Goal: Task Accomplishment & Management: Complete application form

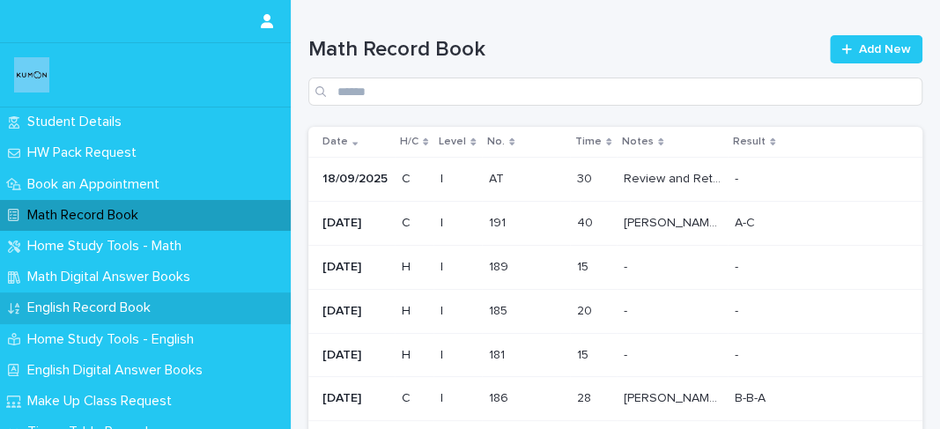
click at [131, 313] on p "English Record Book" at bounding box center [92, 307] width 144 height 17
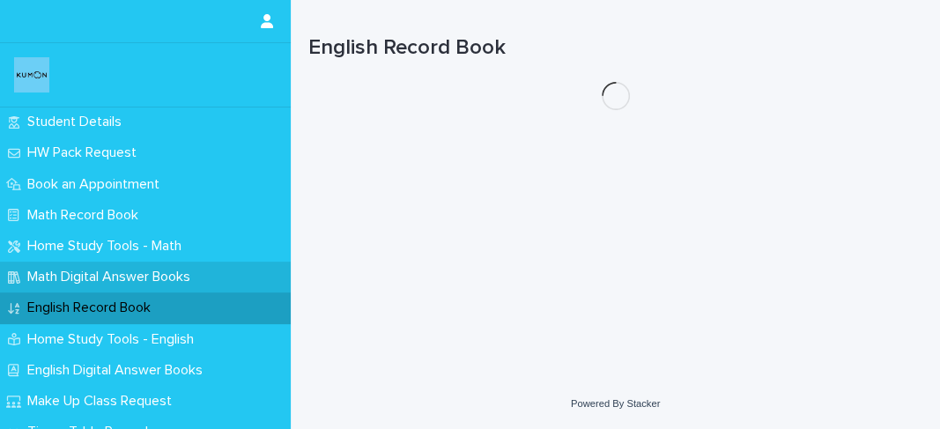
click at [152, 278] on p "Math Digital Answer Books" at bounding box center [112, 277] width 184 height 17
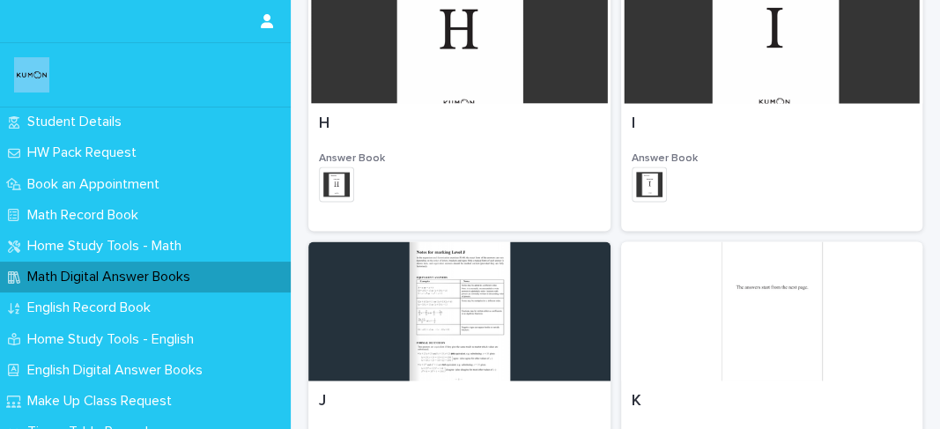
scroll to position [1400, 0]
click at [724, 108] on div "I Answer Book + 0 This file cannot be opened Download File" at bounding box center [772, 167] width 302 height 128
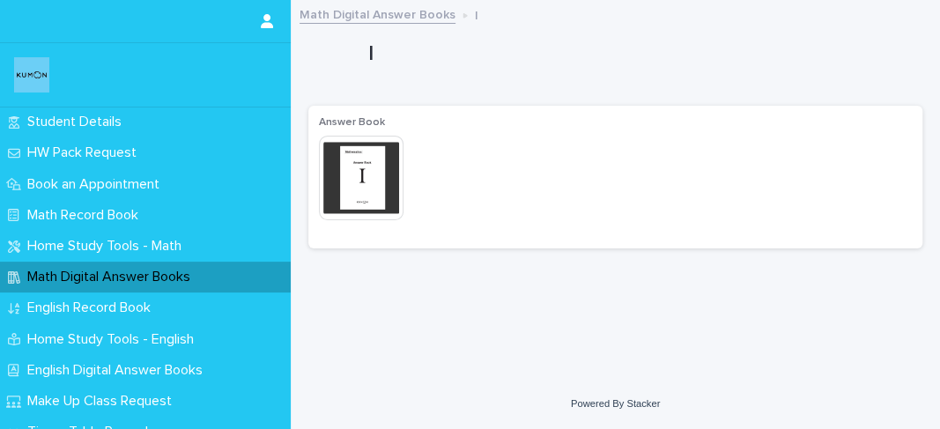
click at [374, 166] on img at bounding box center [361, 178] width 85 height 85
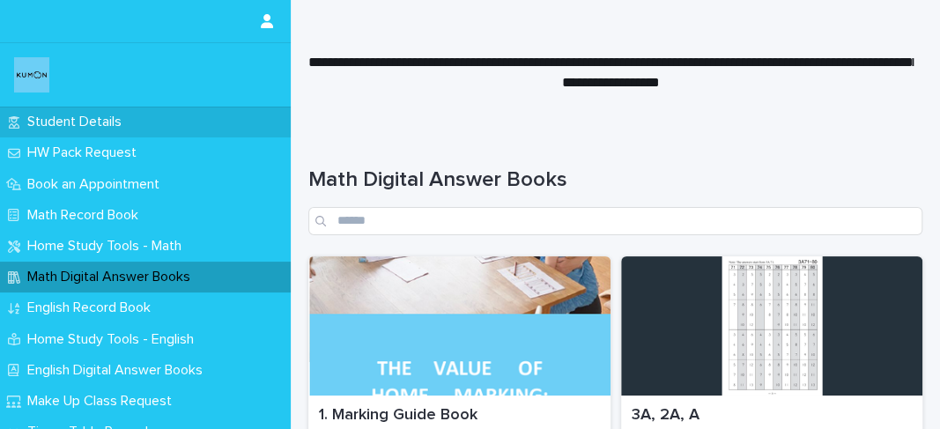
click at [181, 129] on div "Student Details" at bounding box center [145, 122] width 291 height 31
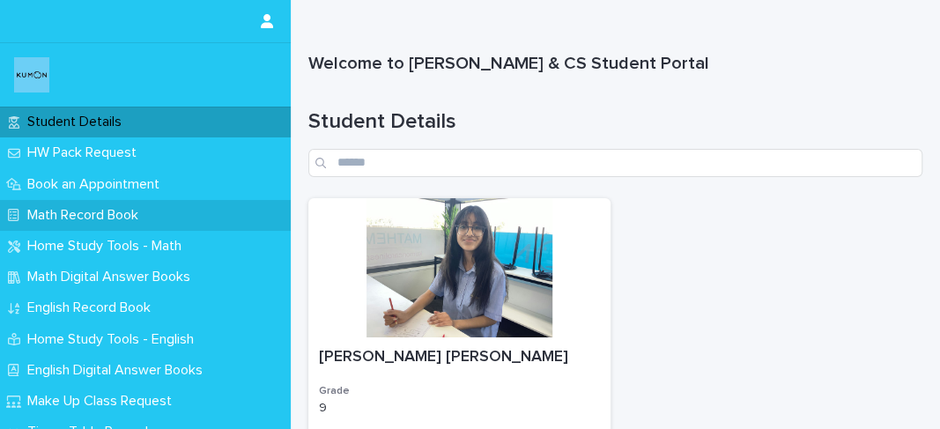
click at [194, 223] on div "Math Record Book" at bounding box center [145, 215] width 291 height 31
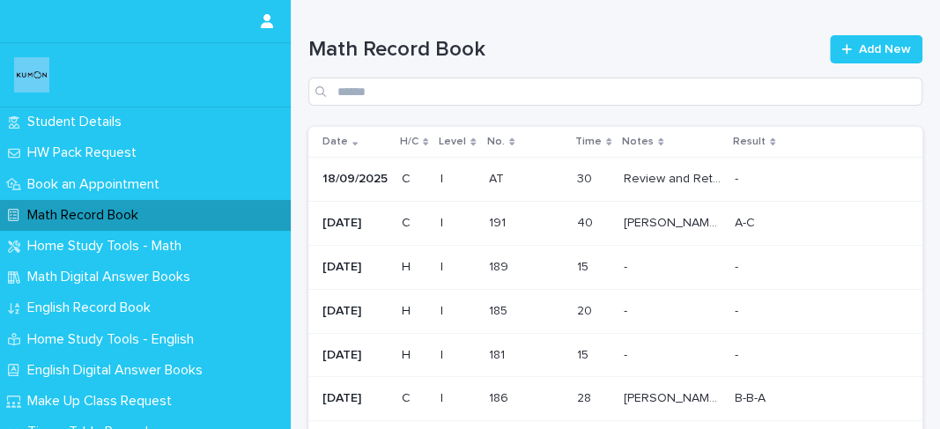
click at [772, 179] on p at bounding box center [814, 179] width 159 height 15
click at [841, 49] on icon at bounding box center [846, 49] width 10 height 10
click at [356, 143] on div "Date" at bounding box center [355, 141] width 67 height 19
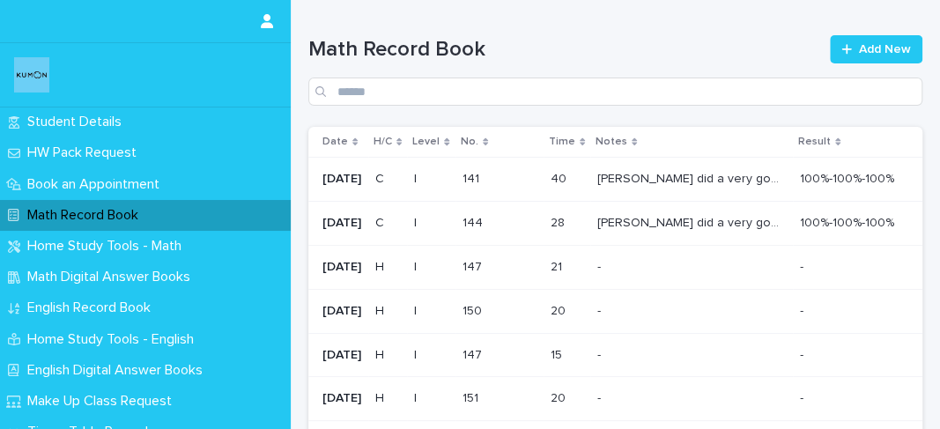
click at [354, 143] on icon at bounding box center [354, 142] width 5 height 8
click at [867, 38] on link "Add New" at bounding box center [876, 49] width 92 height 28
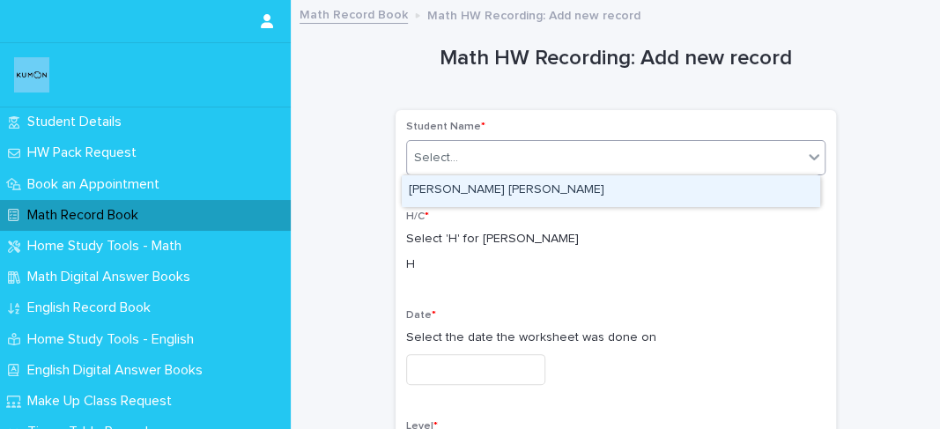
click at [675, 149] on div "Select..." at bounding box center [604, 158] width 395 height 29
click at [615, 181] on div "[PERSON_NAME] [PERSON_NAME]" at bounding box center [610, 190] width 417 height 31
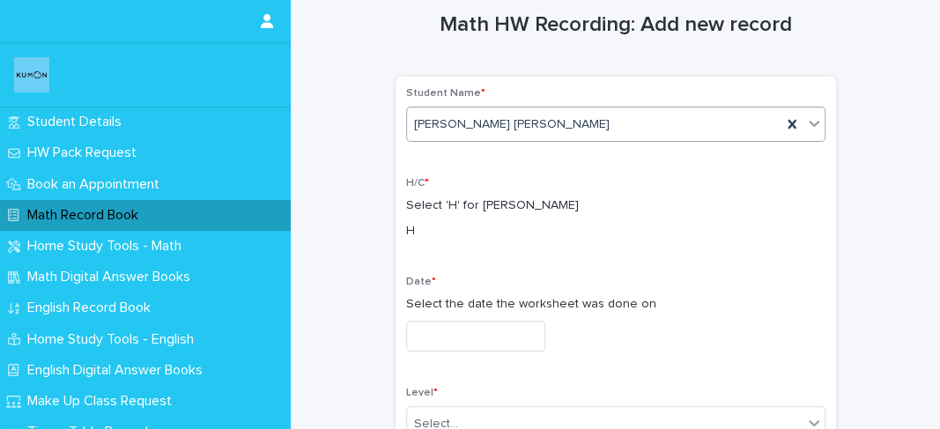
scroll to position [51, 0]
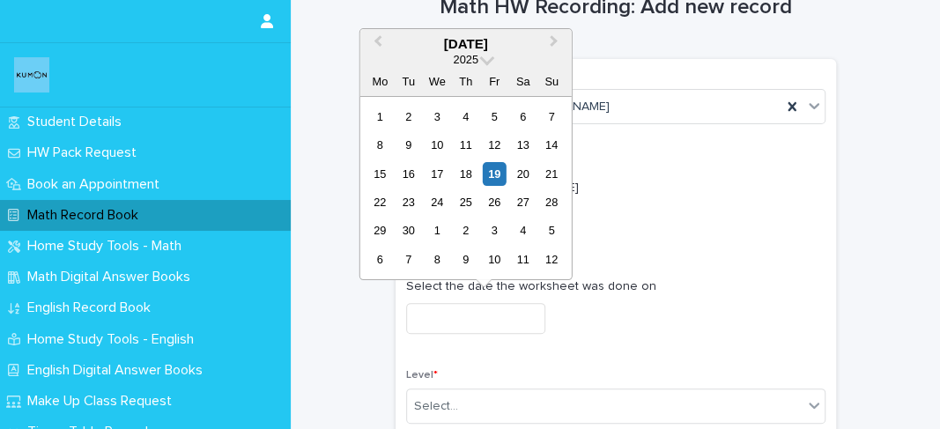
click at [460, 316] on input "text" at bounding box center [475, 318] width 139 height 31
click at [492, 169] on div "19" at bounding box center [495, 174] width 24 height 24
type input "**********"
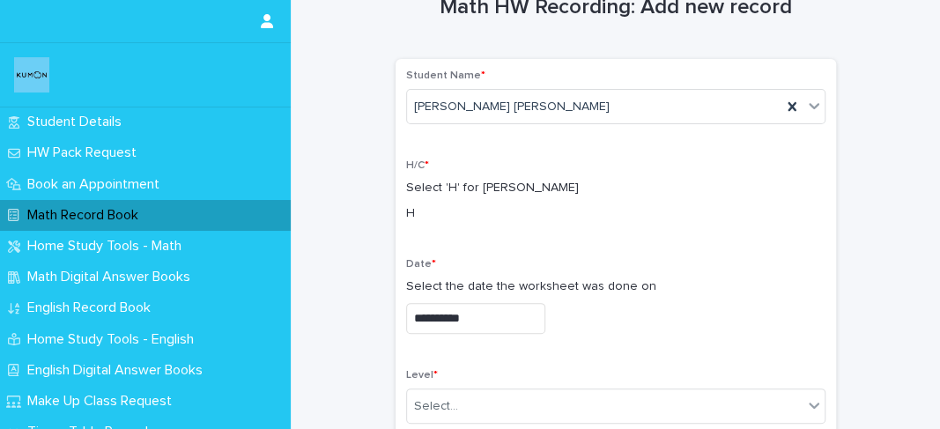
scroll to position [182, 0]
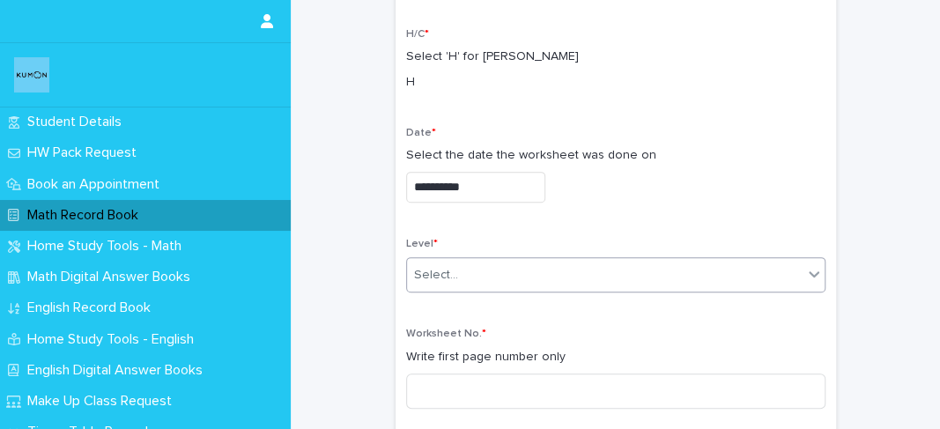
click at [460, 266] on div at bounding box center [461, 275] width 2 height 18
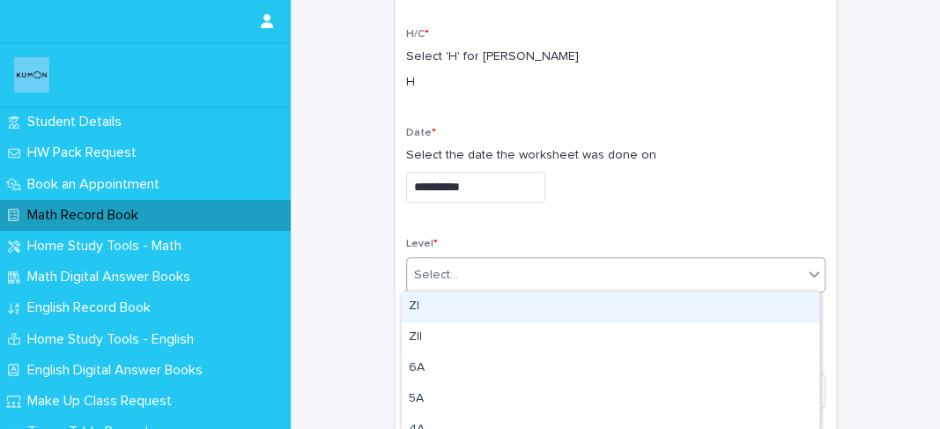
type input "*"
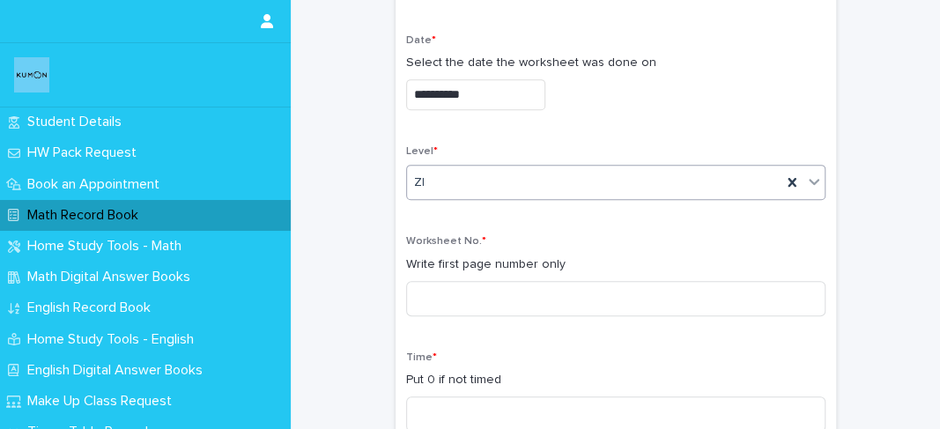
scroll to position [301, 0]
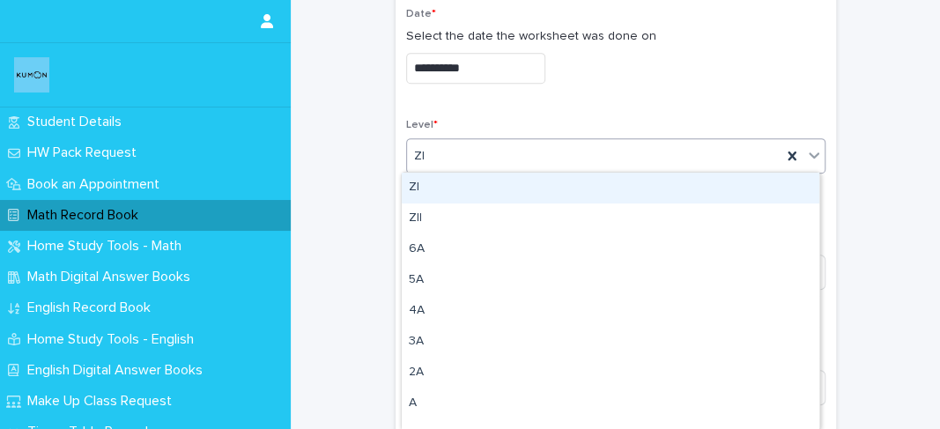
click at [428, 157] on div "ZI" at bounding box center [594, 156] width 374 height 29
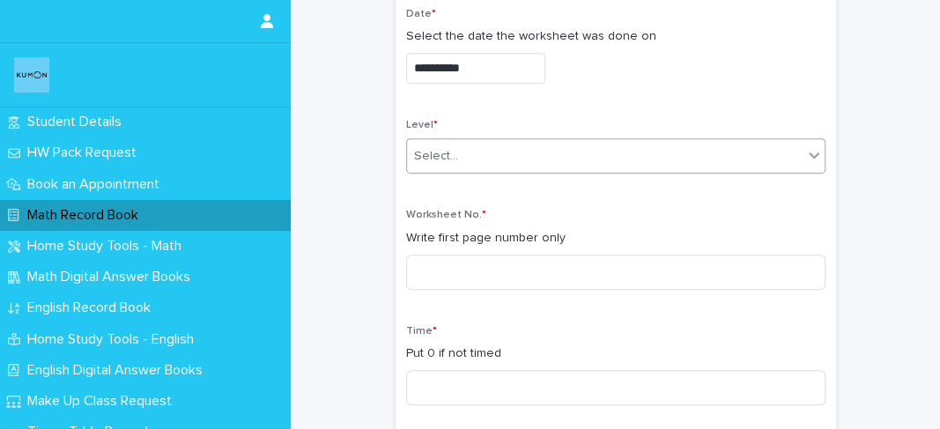
click at [715, 150] on div "Select..." at bounding box center [604, 156] width 395 height 29
type input "*"
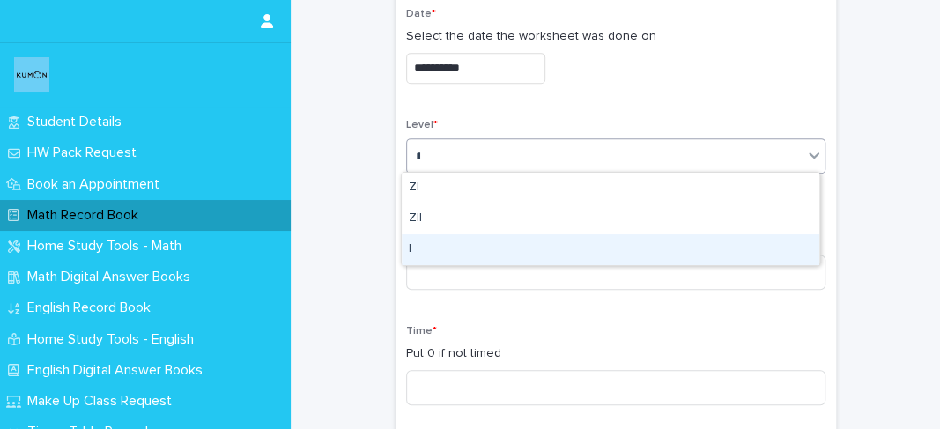
click at [535, 236] on div "I" at bounding box center [610, 249] width 417 height 31
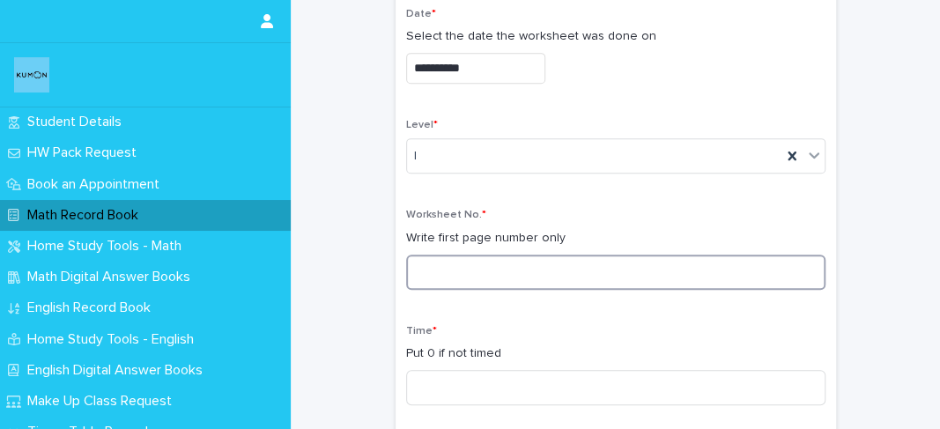
click at [518, 268] on input at bounding box center [615, 272] width 419 height 35
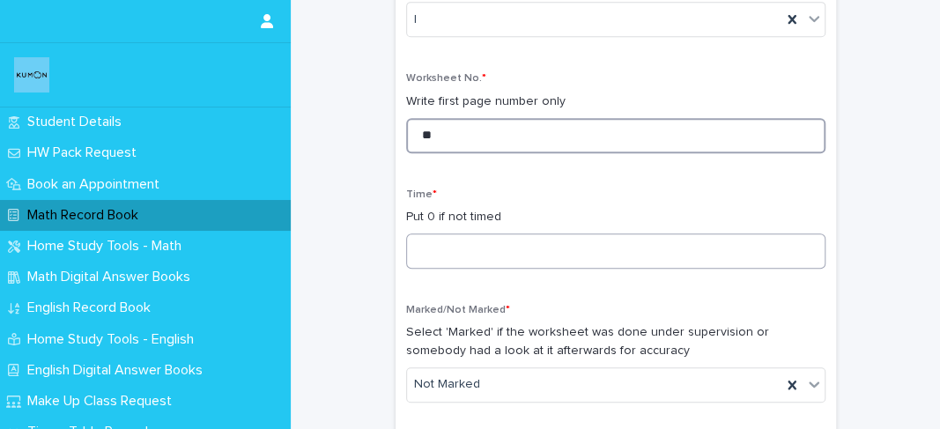
type input "**"
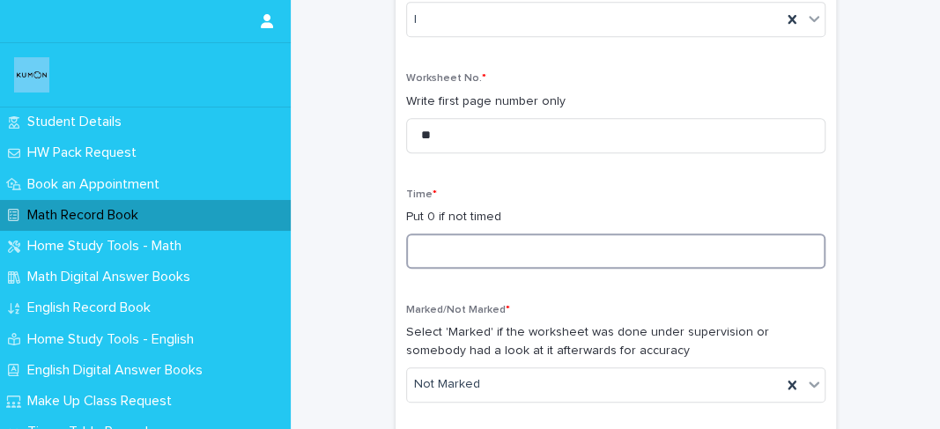
click at [490, 259] on input at bounding box center [615, 250] width 419 height 35
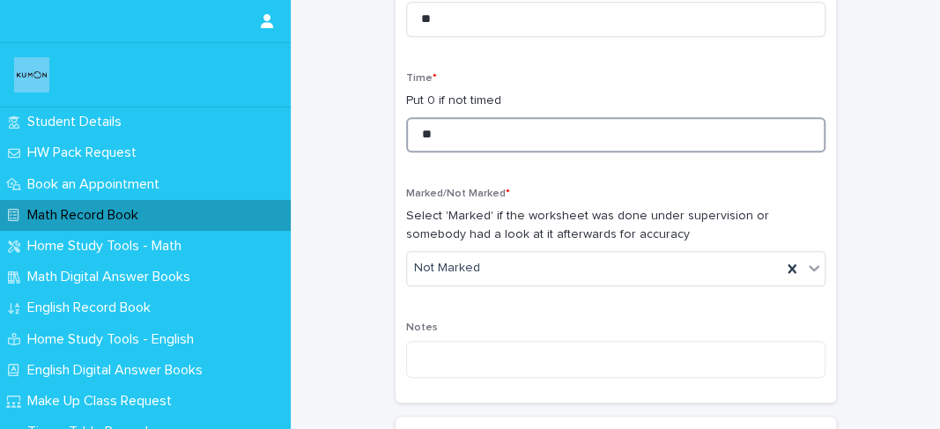
scroll to position [562, 0]
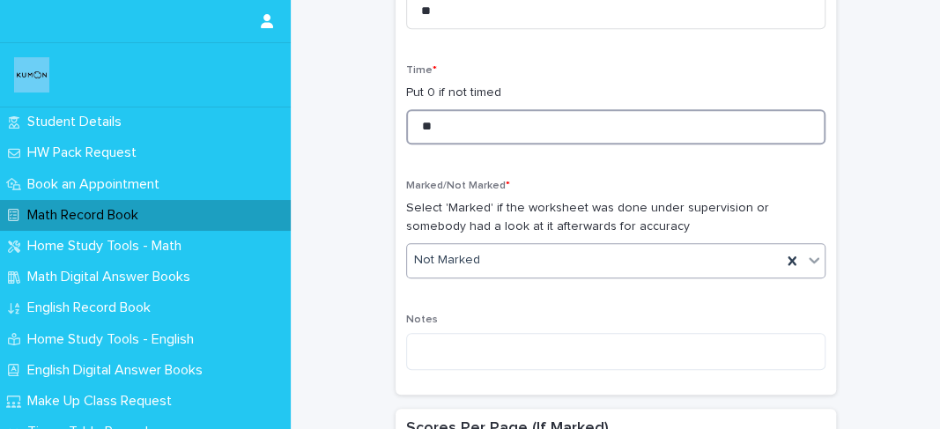
type input "**"
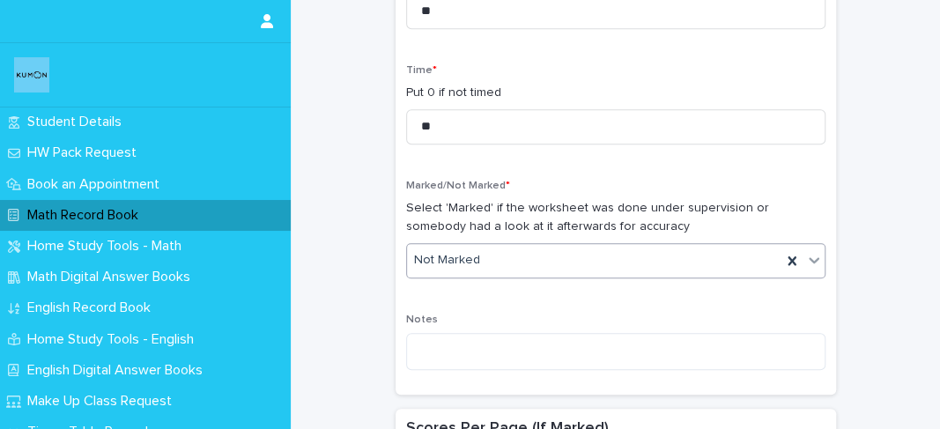
click at [484, 265] on div "Not Marked" at bounding box center [594, 260] width 374 height 29
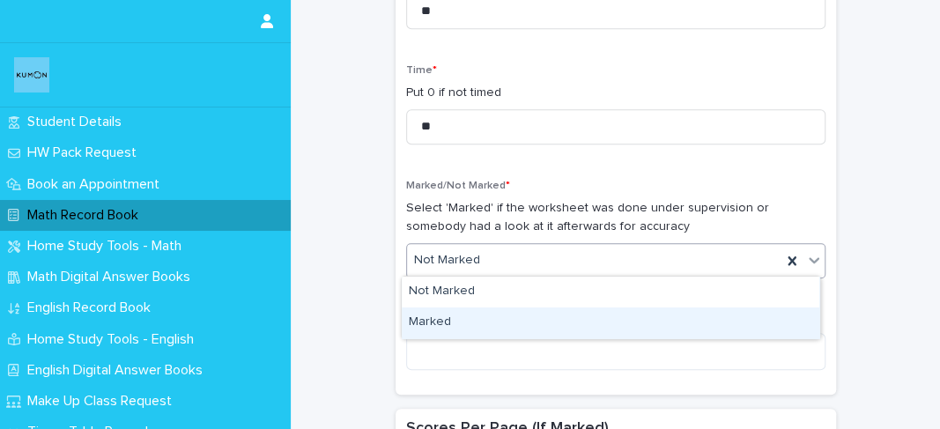
click at [470, 317] on div "Marked" at bounding box center [610, 322] width 417 height 31
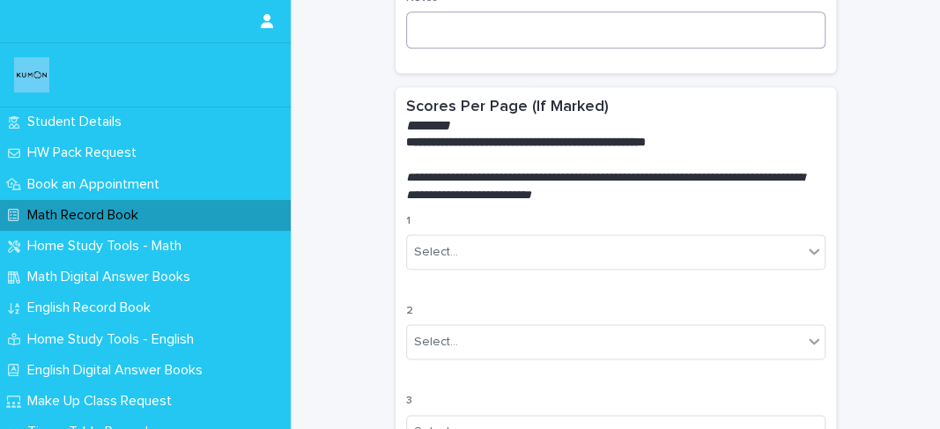
scroll to position [880, 0]
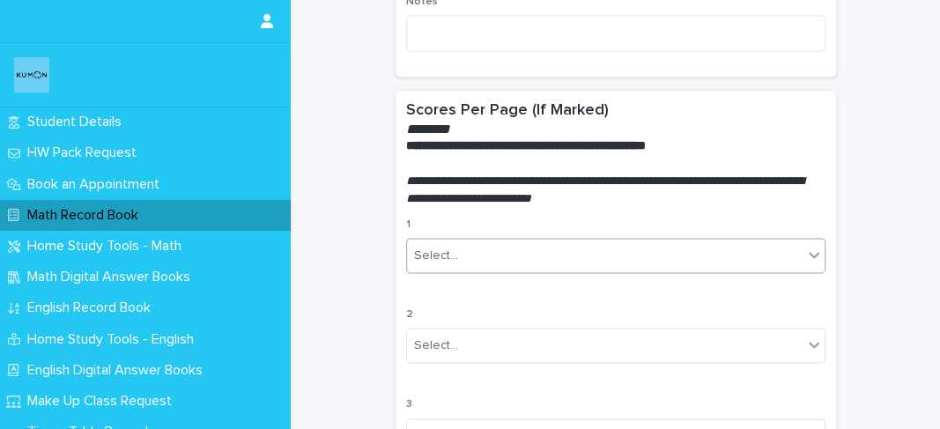
click at [476, 259] on div "Select..." at bounding box center [604, 255] width 395 height 29
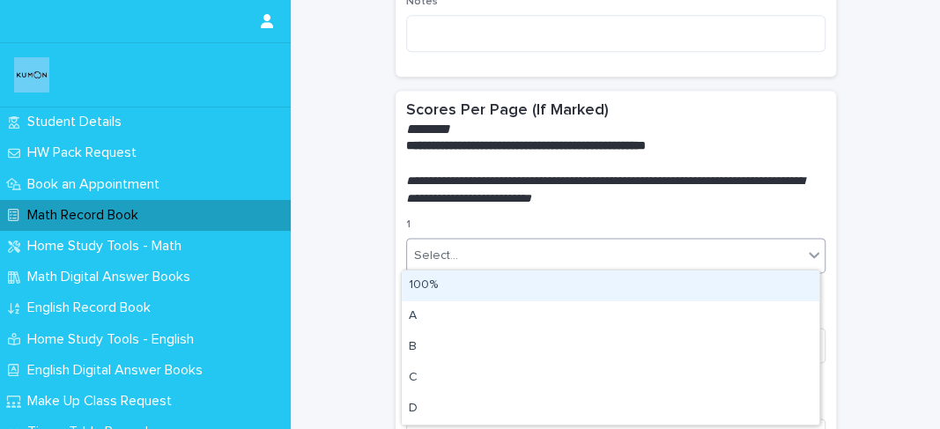
click at [446, 277] on div "100%" at bounding box center [610, 285] width 417 height 31
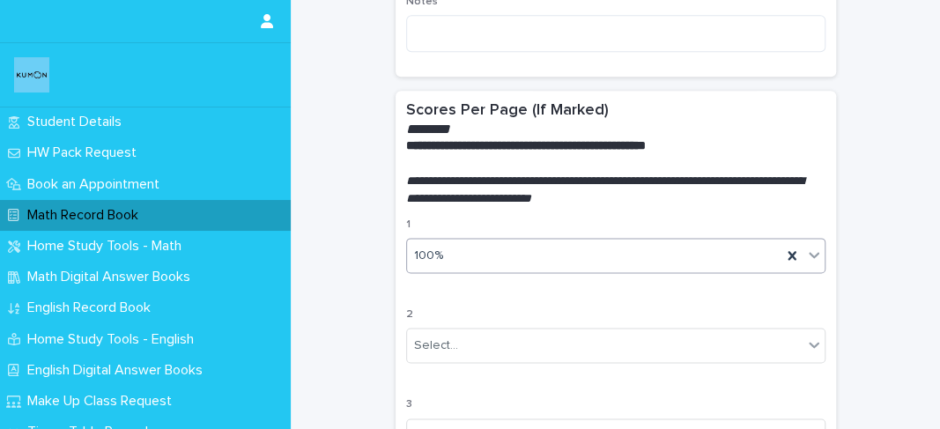
scroll to position [971, 0]
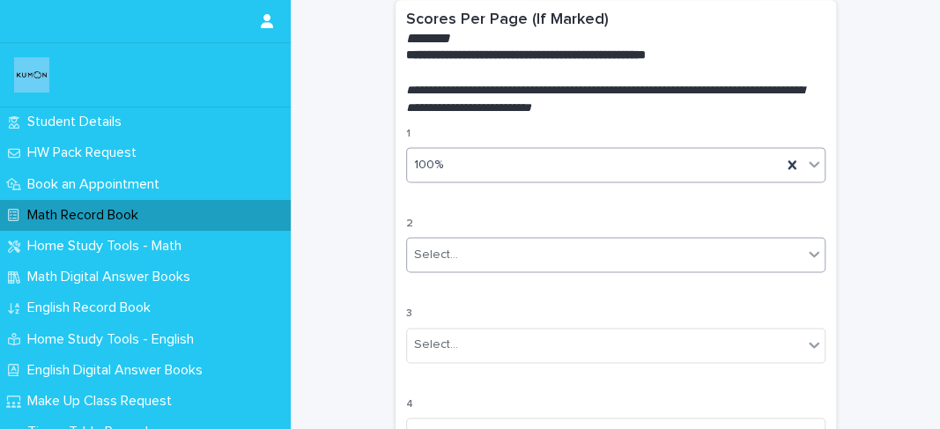
click at [444, 247] on div "Select..." at bounding box center [436, 255] width 44 height 18
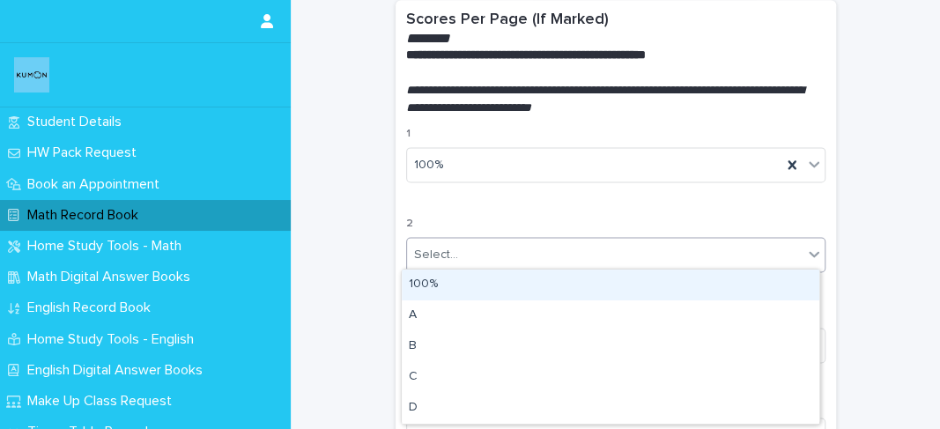
click at [444, 288] on div "100%" at bounding box center [610, 285] width 417 height 31
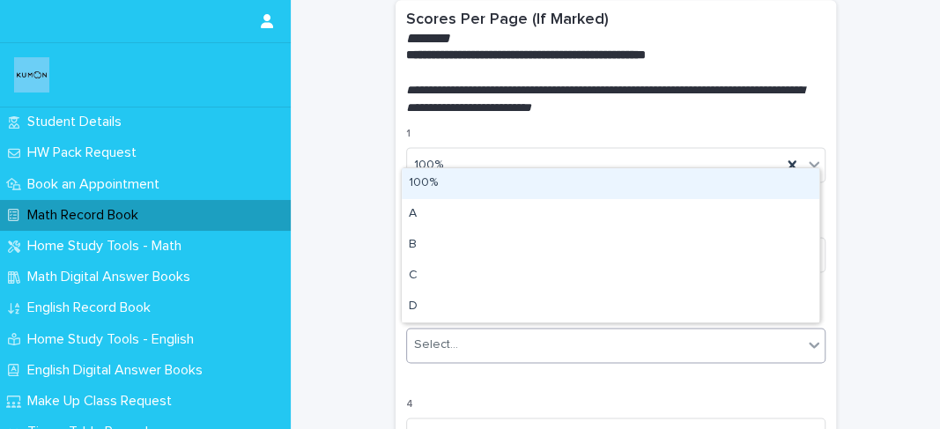
click at [439, 337] on div "Select..." at bounding box center [436, 345] width 44 height 18
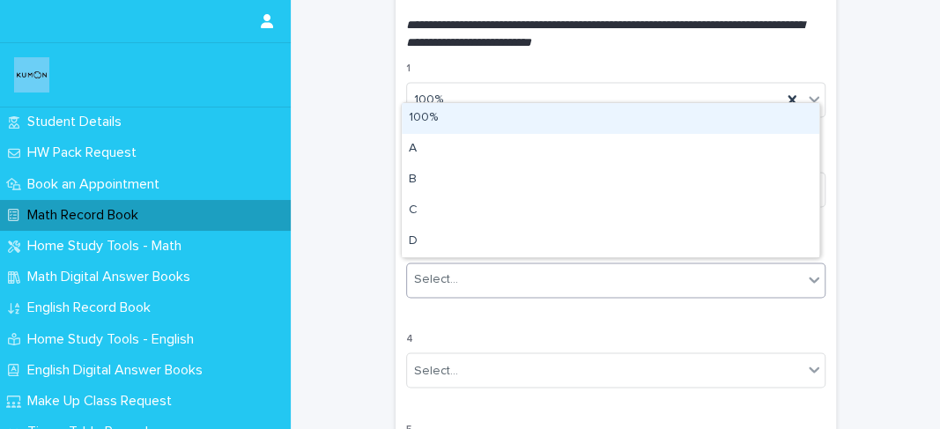
click at [442, 118] on div "100%" at bounding box center [610, 118] width 417 height 31
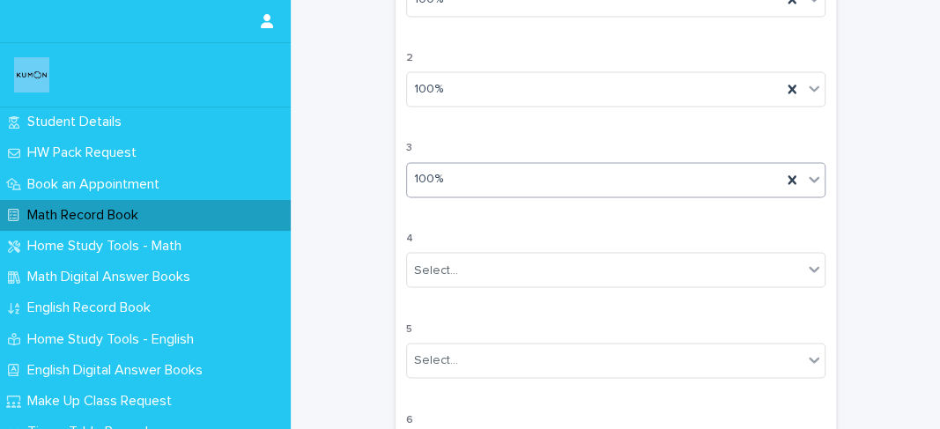
scroll to position [1138, 0]
click at [430, 265] on div "Select..." at bounding box center [436, 268] width 44 height 18
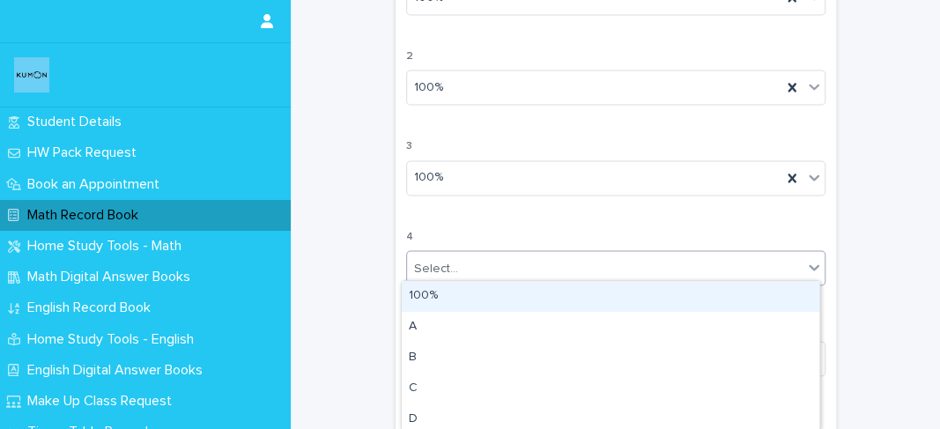
click at [426, 287] on div "100%" at bounding box center [610, 296] width 417 height 31
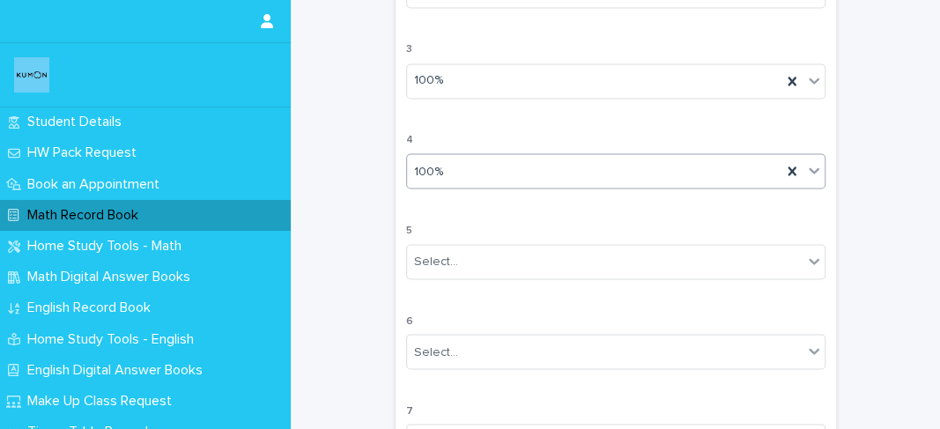
scroll to position [1237, 0]
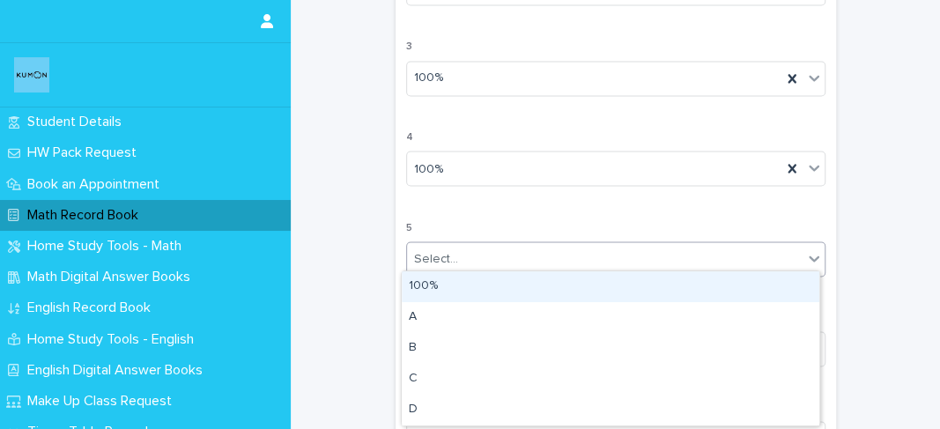
click at [431, 250] on div "Select..." at bounding box center [436, 258] width 44 height 18
click at [438, 283] on div "100%" at bounding box center [610, 286] width 417 height 31
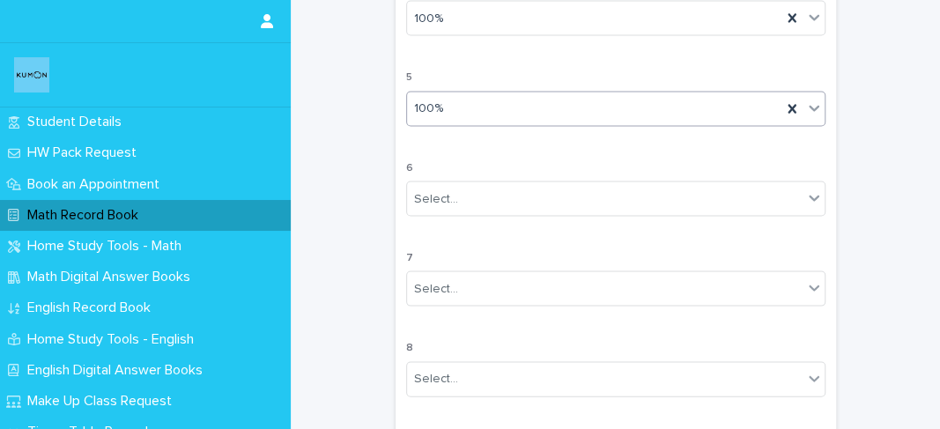
scroll to position [1395, 0]
click at [447, 190] on div "Select..." at bounding box center [436, 191] width 44 height 18
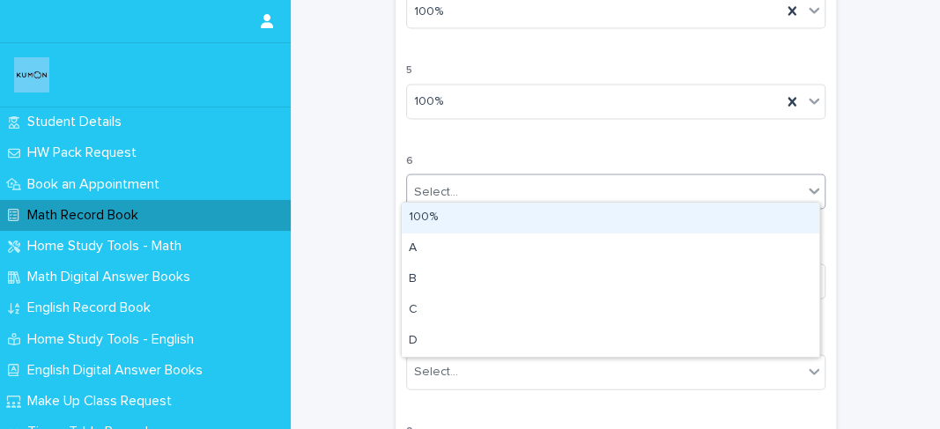
click at [442, 218] on div "100%" at bounding box center [610, 218] width 417 height 31
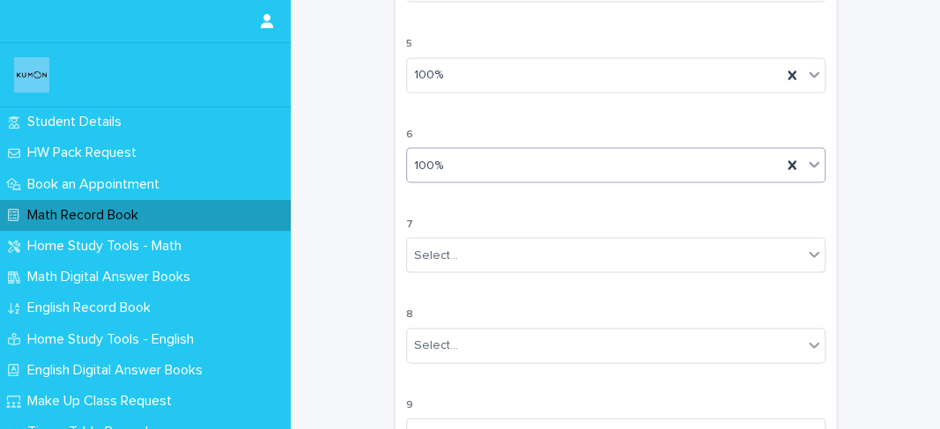
scroll to position [1466, 0]
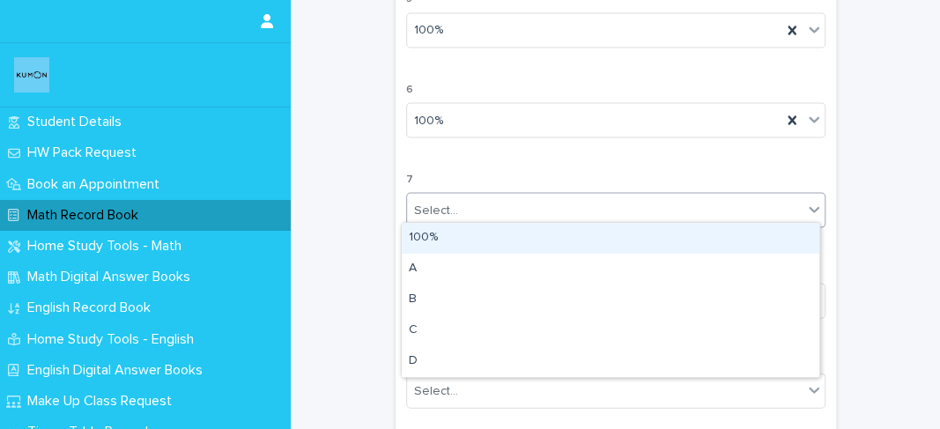
click at [442, 218] on div "Select..." at bounding box center [604, 210] width 395 height 29
click at [436, 238] on div "100%" at bounding box center [610, 238] width 417 height 31
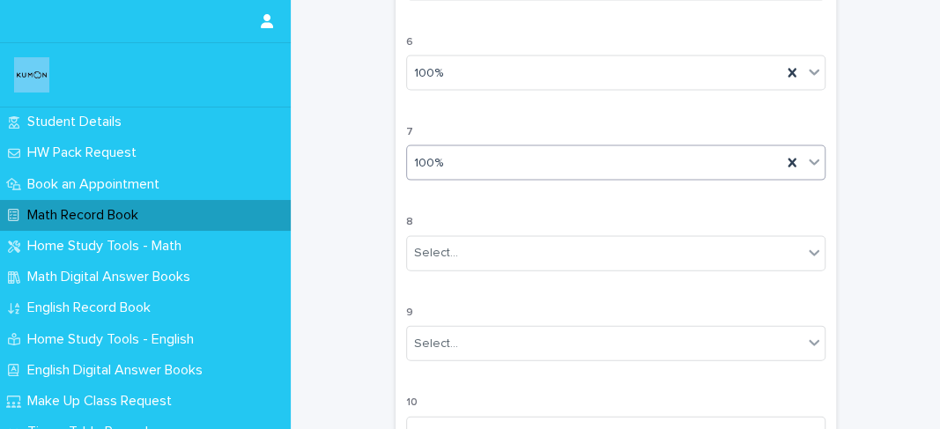
scroll to position [1516, 0]
click at [436, 241] on div "Select..." at bounding box center [436, 250] width 44 height 18
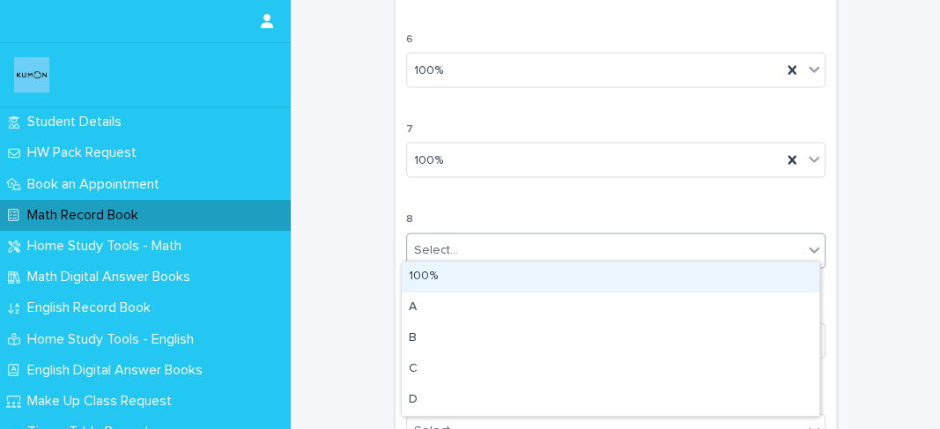
click at [433, 280] on div "100%" at bounding box center [610, 277] width 417 height 31
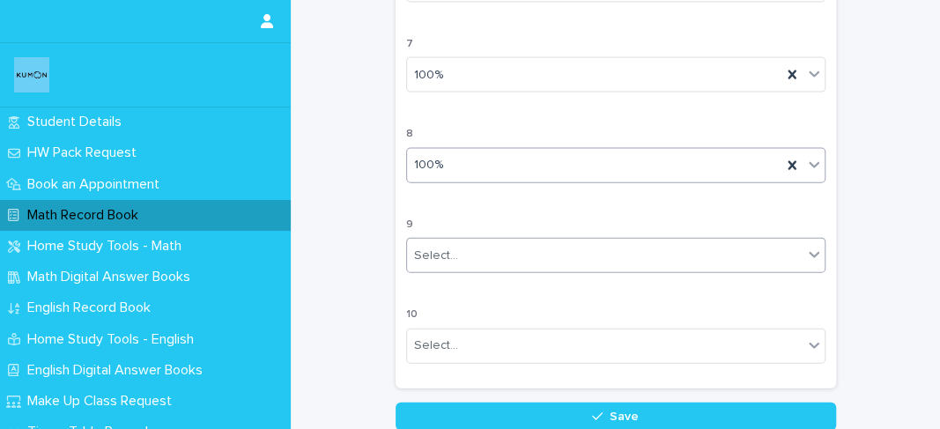
scroll to position [1602, 0]
click at [447, 246] on div "Select..." at bounding box center [436, 255] width 44 height 18
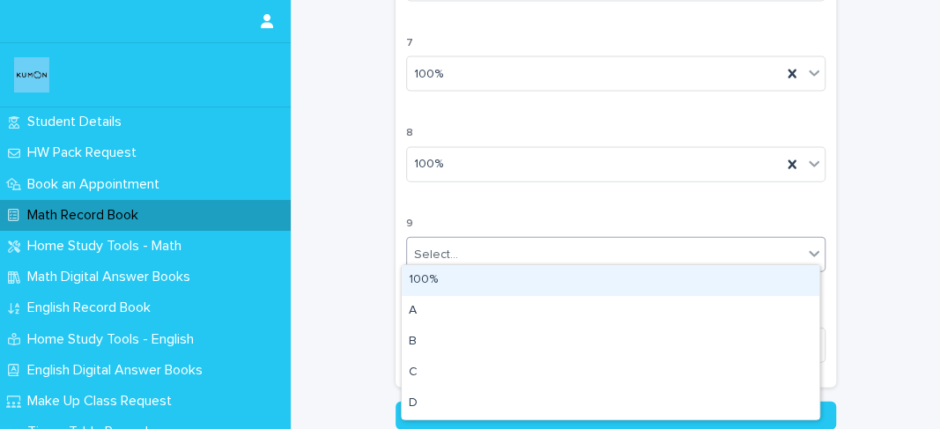
click at [454, 289] on div "100%" at bounding box center [610, 280] width 417 height 31
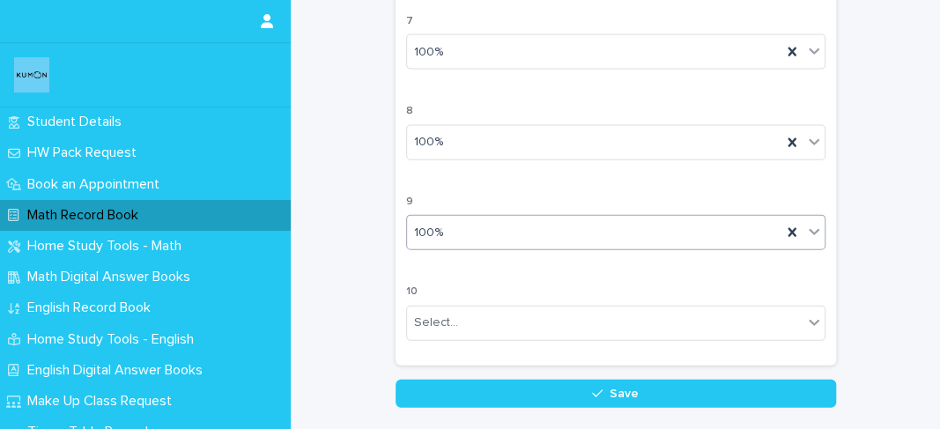
scroll to position [1626, 0]
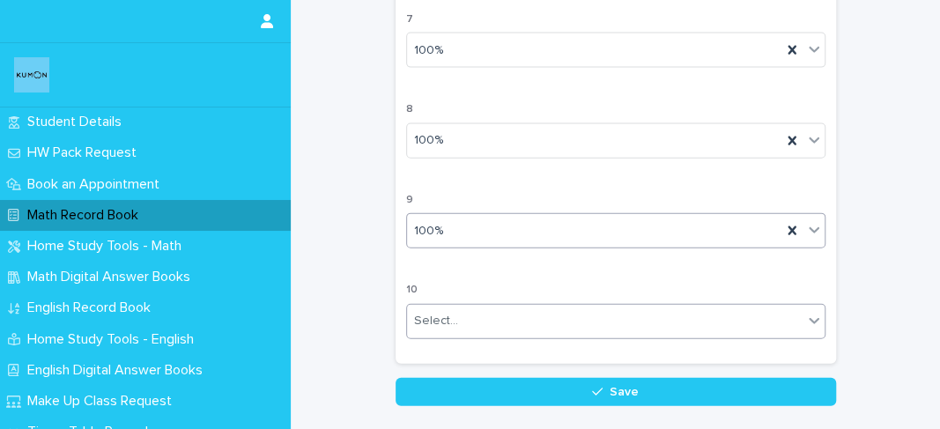
click at [446, 321] on div "Select..." at bounding box center [436, 321] width 44 height 18
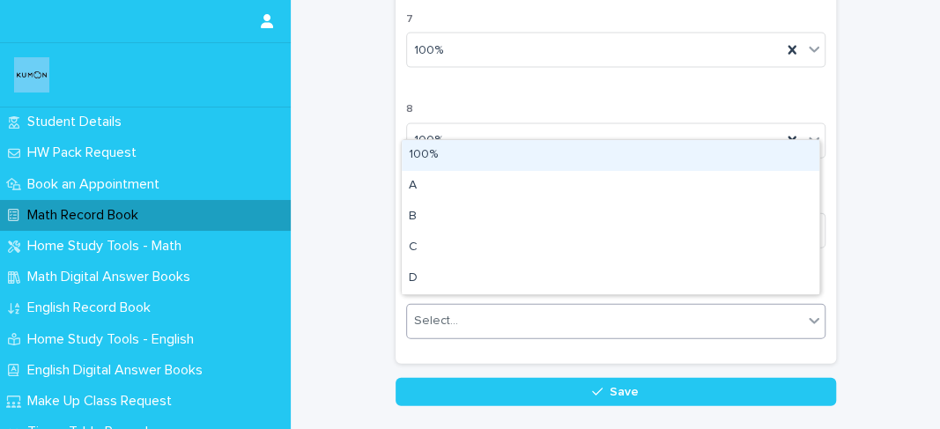
click at [458, 160] on div "100%" at bounding box center [610, 155] width 417 height 31
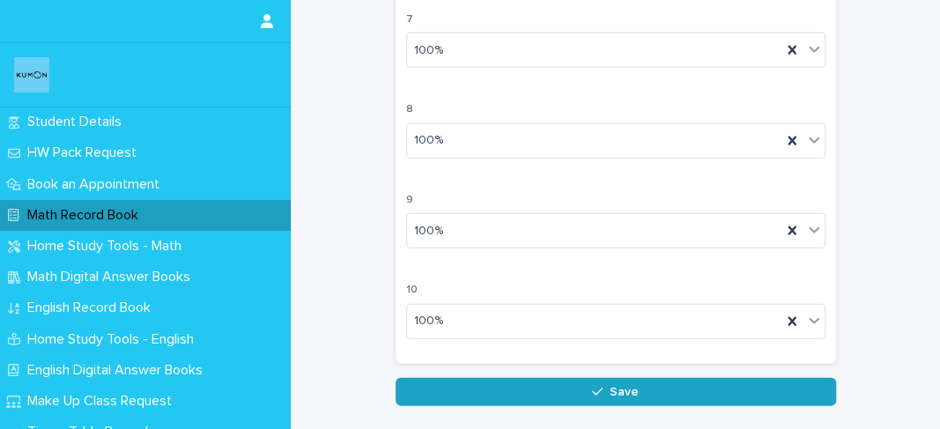
click at [499, 387] on button "Save" at bounding box center [615, 392] width 440 height 28
